Goal: Task Accomplishment & Management: Manage account settings

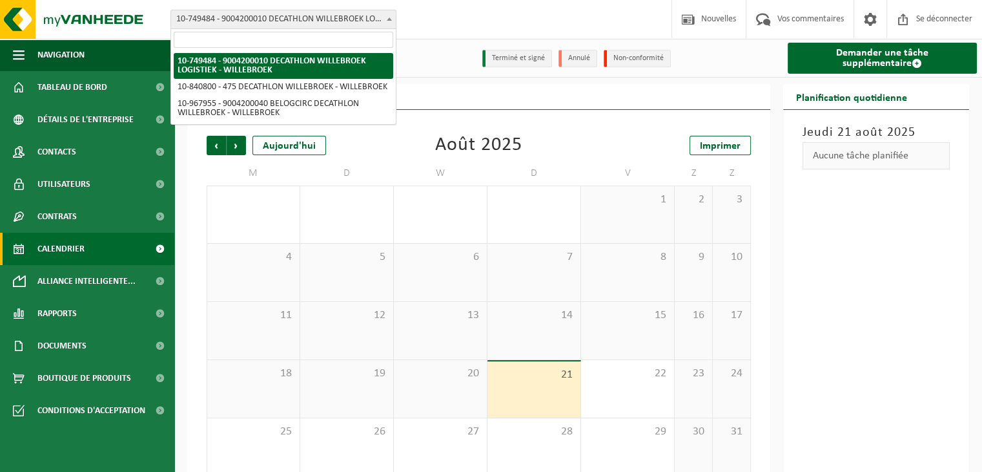
click at [390, 19] on b at bounding box center [389, 18] width 5 height 3
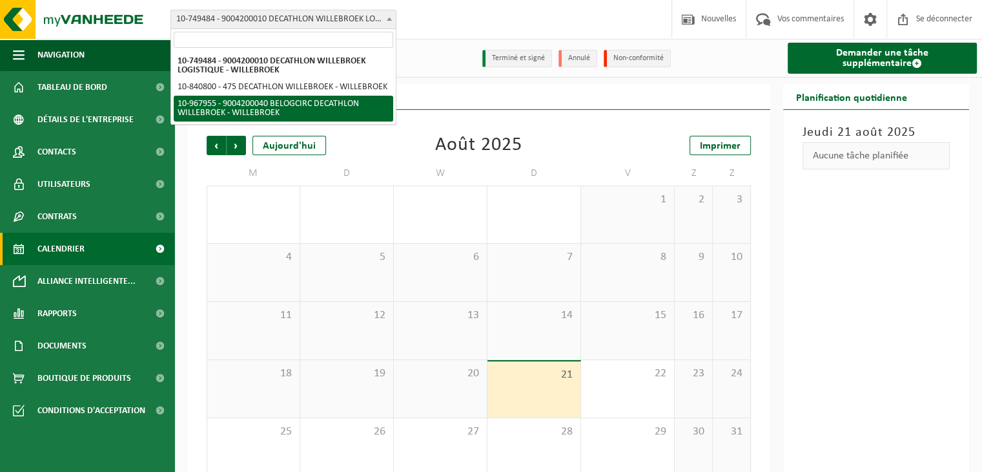
select select "154029"
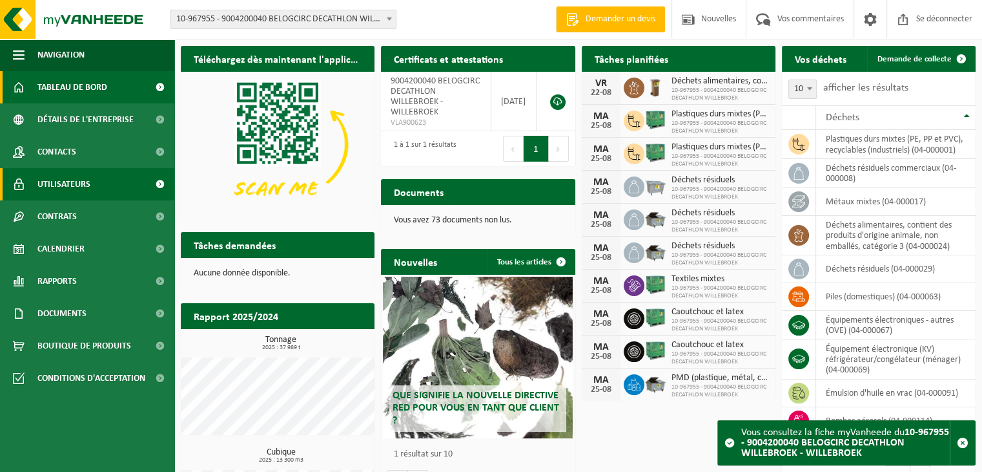
click at [50, 180] on font "Utilisateurs" at bounding box center [63, 185] width 53 height 10
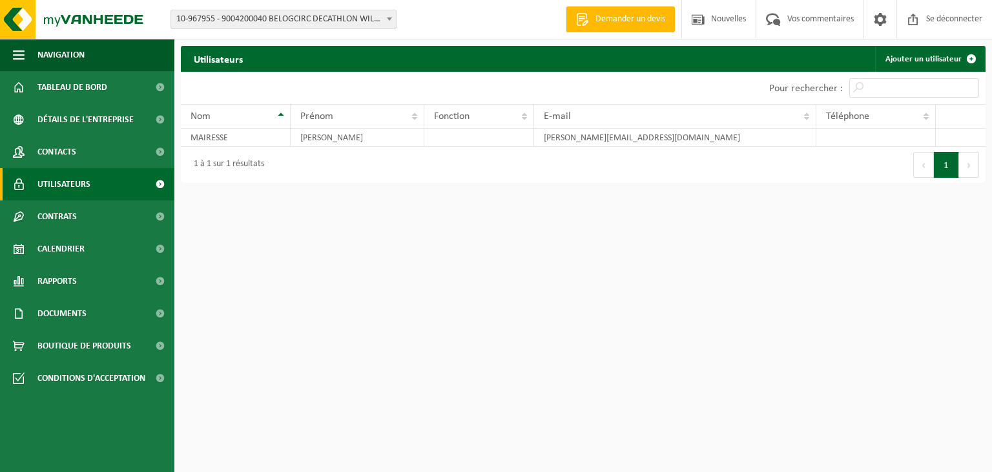
click at [330, 19] on font "10-967955 - 9004200040 BELOGCIRC DECATHLON WILLEBROEK - WILLEBROEK" at bounding box center [319, 19] width 286 height 10
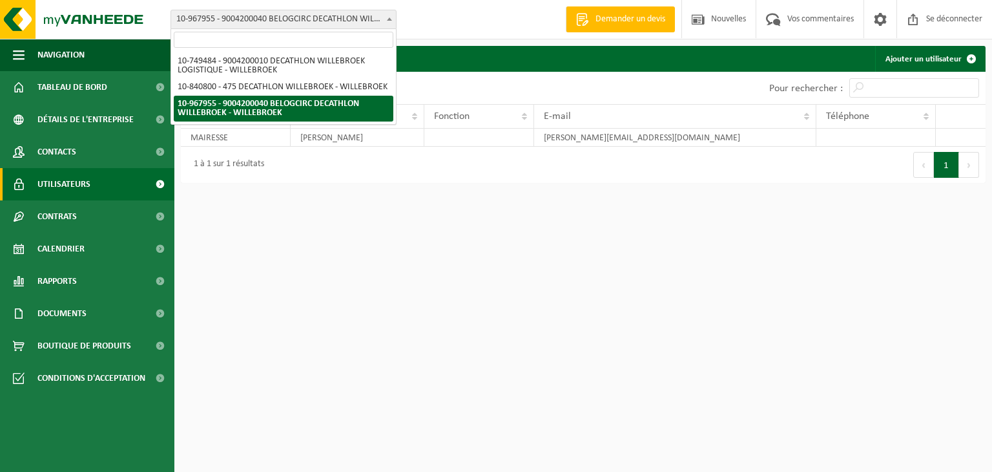
click at [211, 242] on html "Bifurquer: 10-749484 - 9004200010 DECATHLON WILLEBROEK LOGISTIQUE - WILLEBROEK …" at bounding box center [496, 236] width 992 height 472
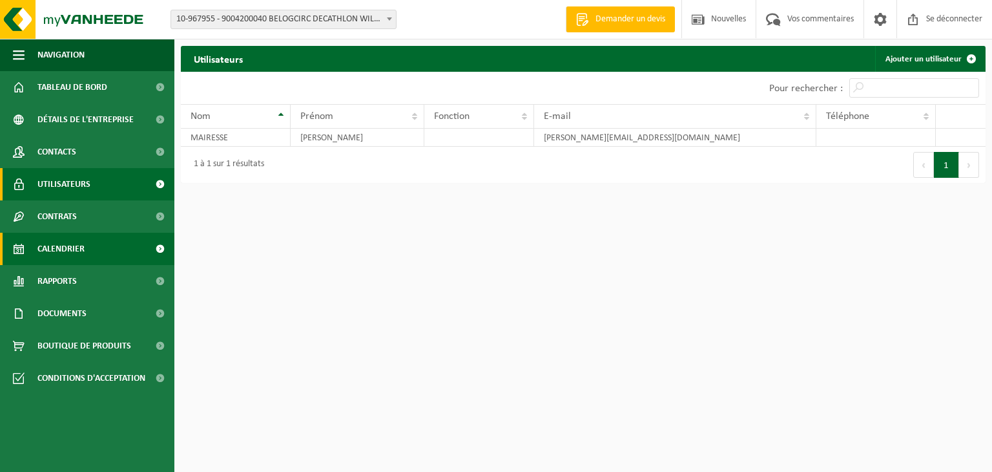
click at [61, 244] on font "Calendrier" at bounding box center [60, 249] width 47 height 10
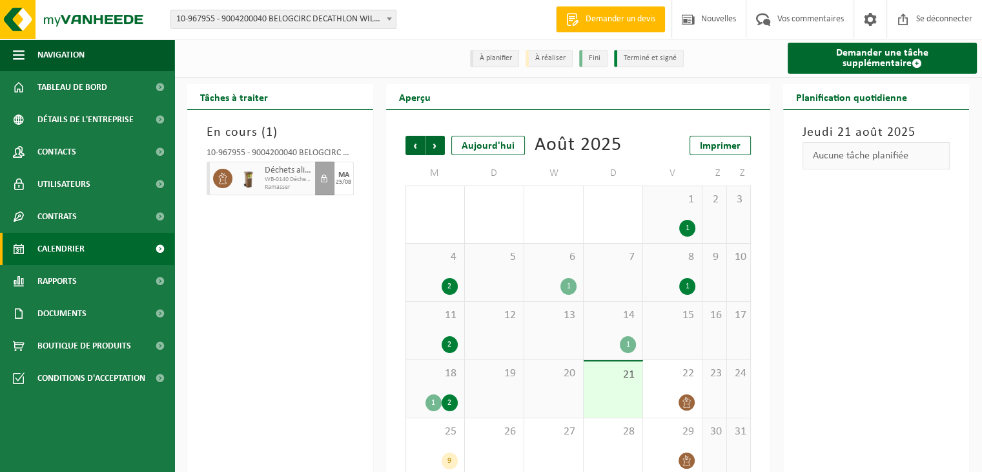
scroll to position [39, 0]
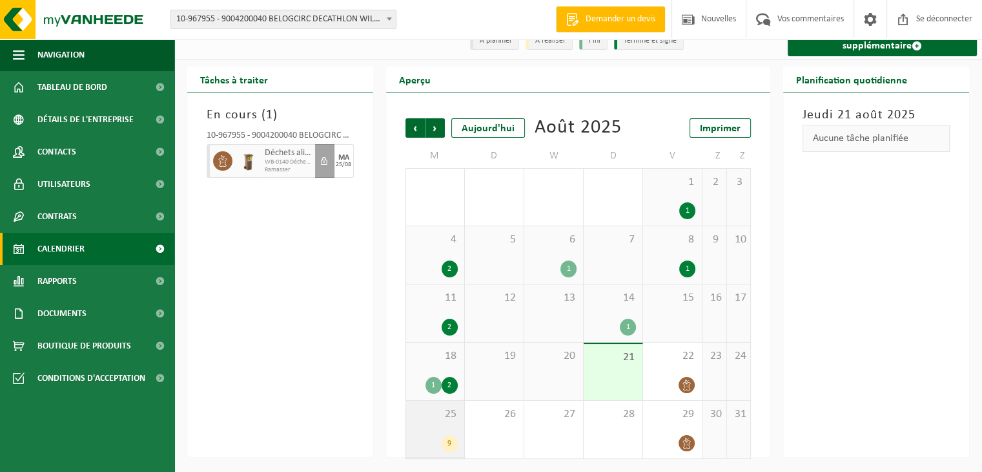
click at [435, 424] on div "25 9" at bounding box center [435, 428] width 58 height 57
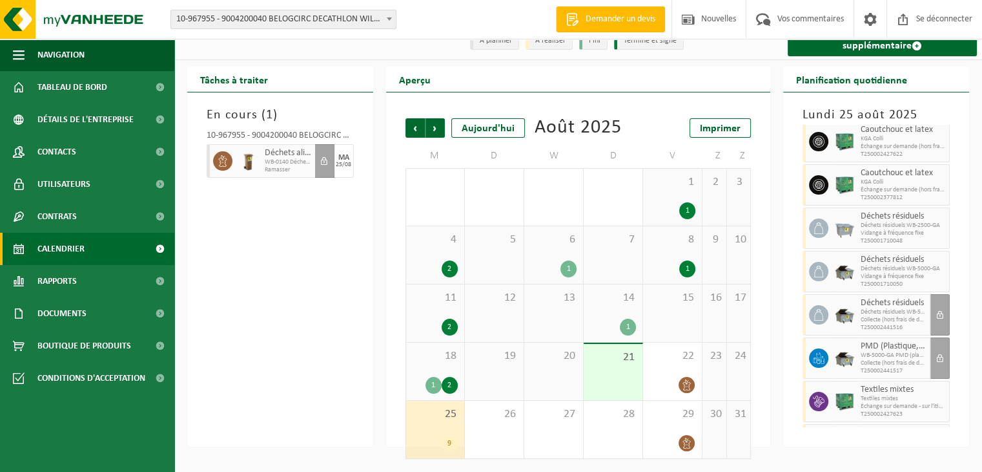
scroll to position [0, 0]
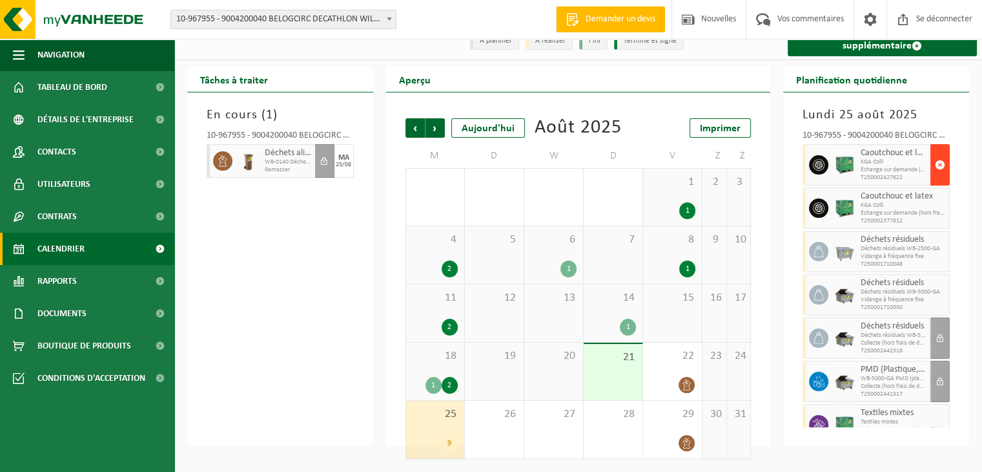
click at [935, 152] on span "button" at bounding box center [940, 165] width 10 height 26
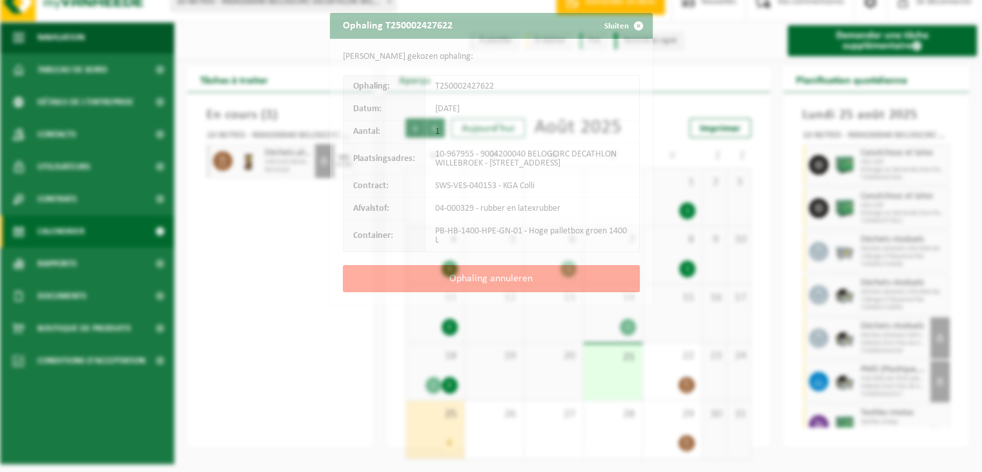
scroll to position [10, 0]
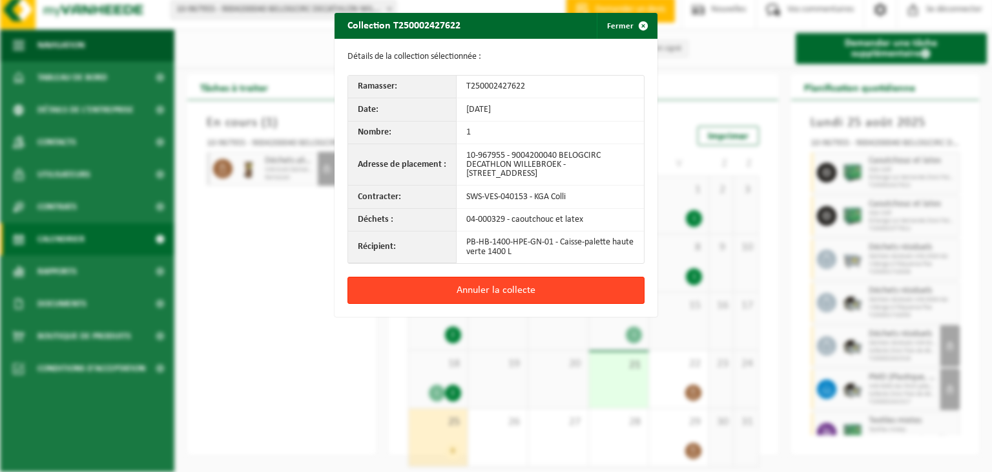
click at [503, 293] on font "Annuler la collecte" at bounding box center [496, 290] width 79 height 10
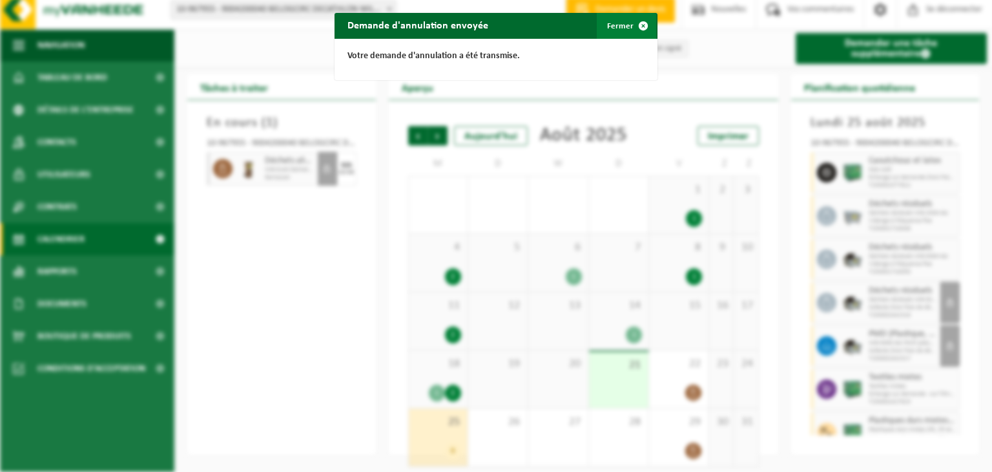
click at [623, 28] on font "Fermer" at bounding box center [620, 26] width 26 height 8
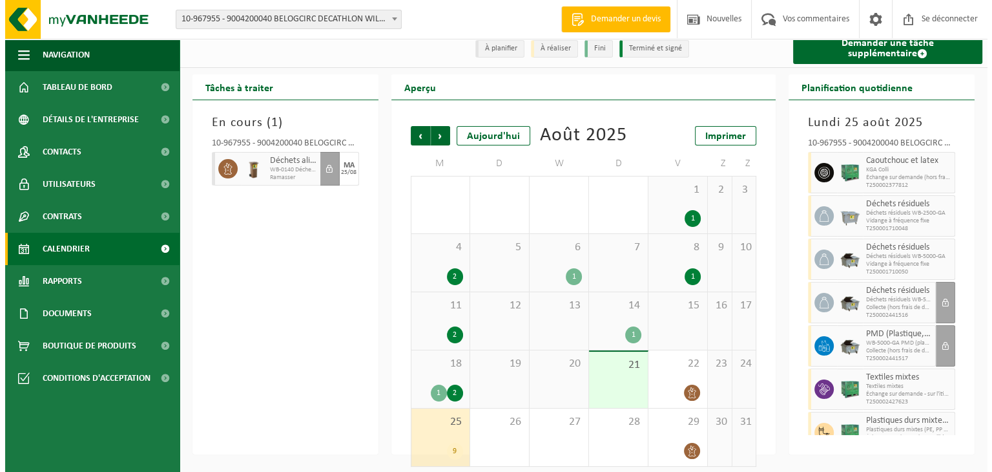
scroll to position [61, 0]
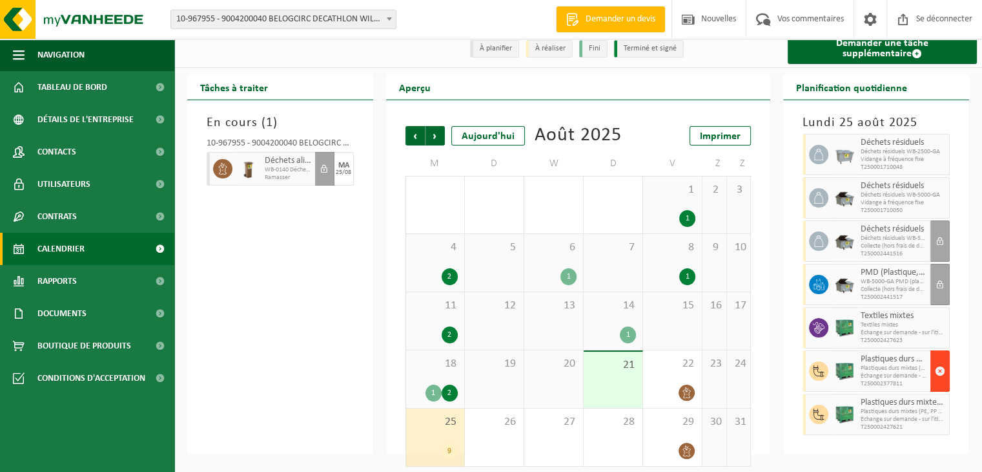
click at [935, 373] on span "button" at bounding box center [940, 371] width 10 height 26
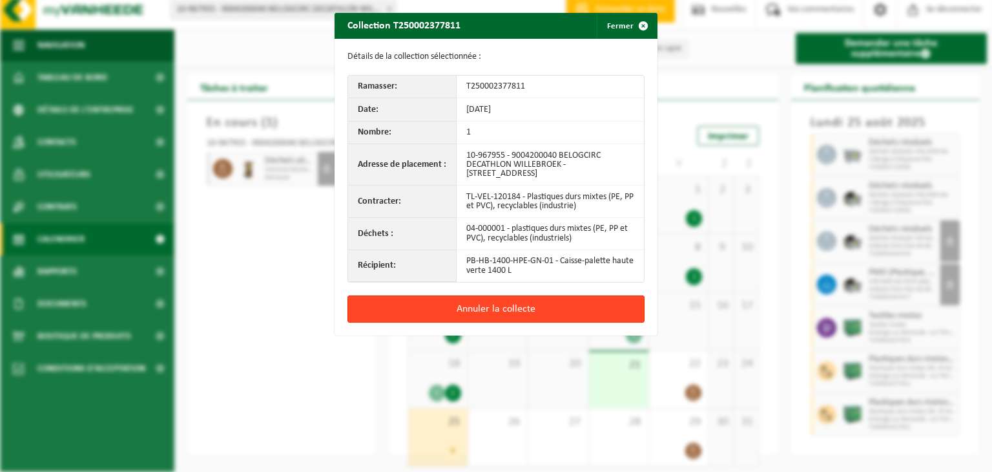
click at [560, 315] on button "Annuler la collecte" at bounding box center [496, 308] width 297 height 27
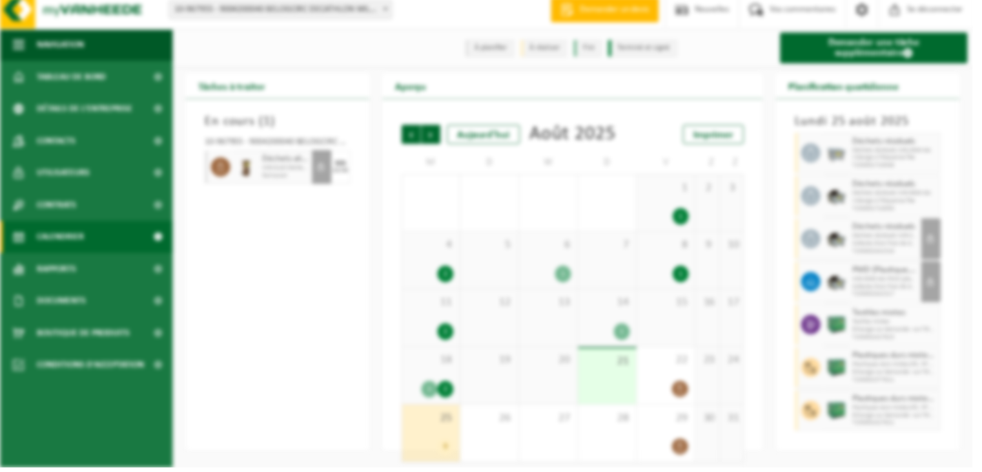
scroll to position [18, 0]
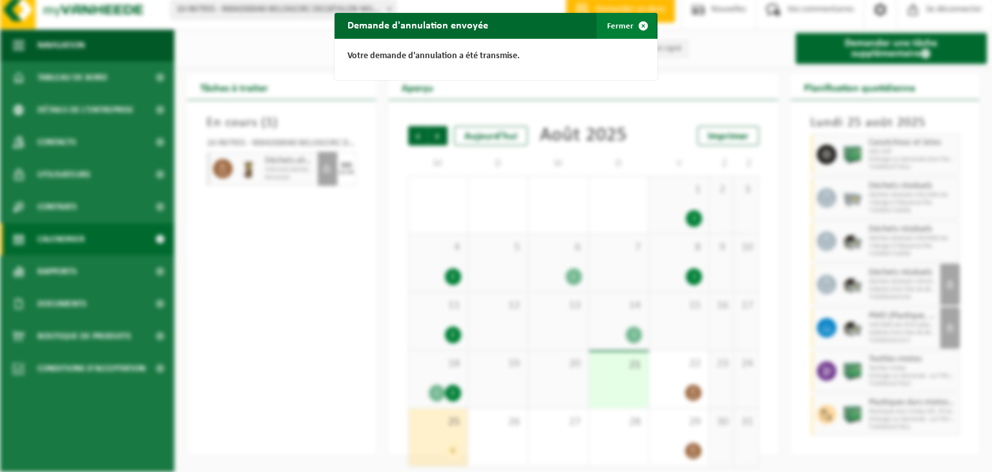
click at [623, 23] on font "Fermer" at bounding box center [620, 26] width 26 height 8
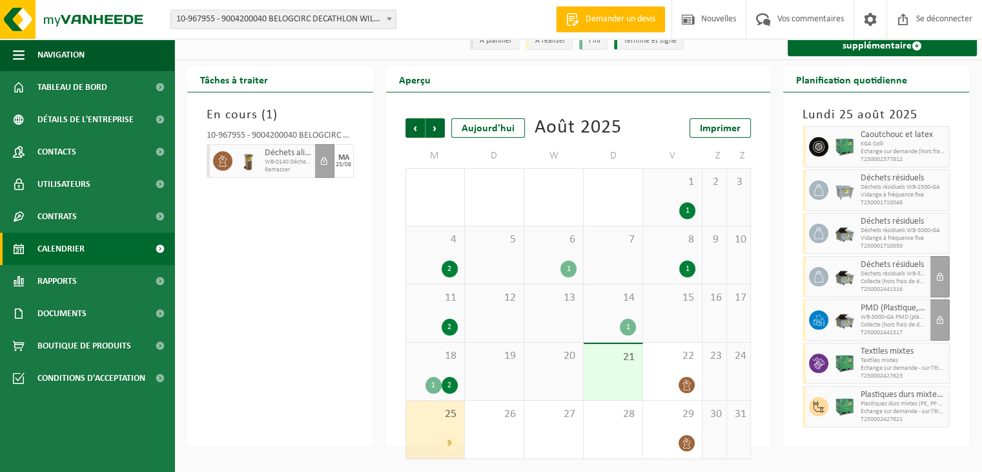
scroll to position [0, 0]
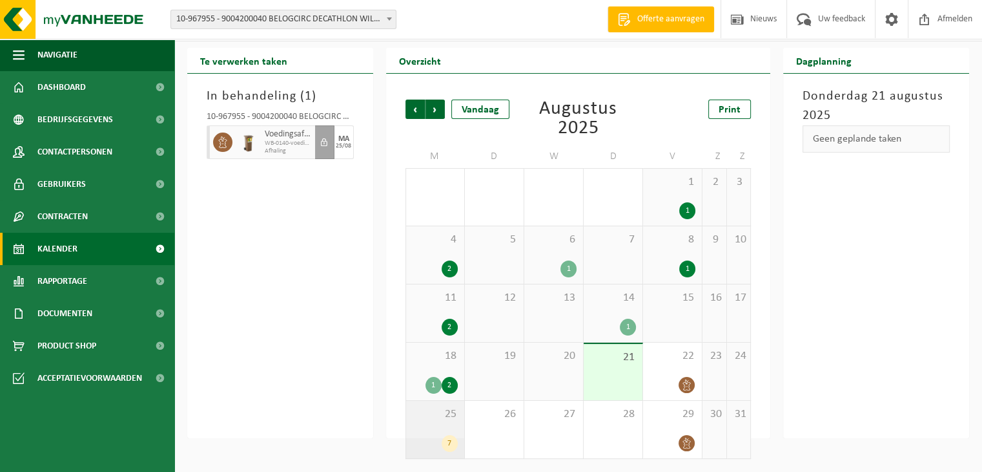
click at [426, 430] on div "25 7" at bounding box center [435, 428] width 58 height 57
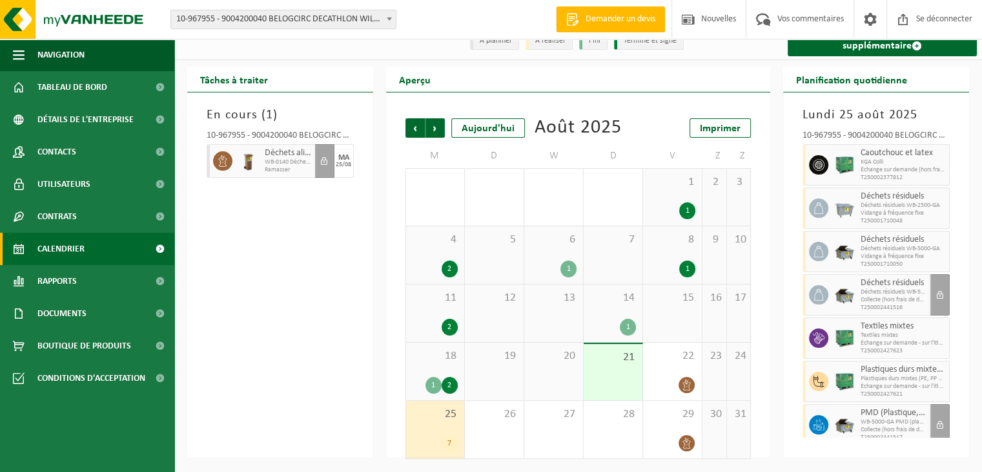
click at [302, 245] on div "En cours ( 1 ) 10-967955 - 9004200040 BELOGCIRC DECATHLON WILLEBROEK - WILLEBRO…" at bounding box center [280, 274] width 186 height 364
